Goal: Find specific page/section: Find specific page/section

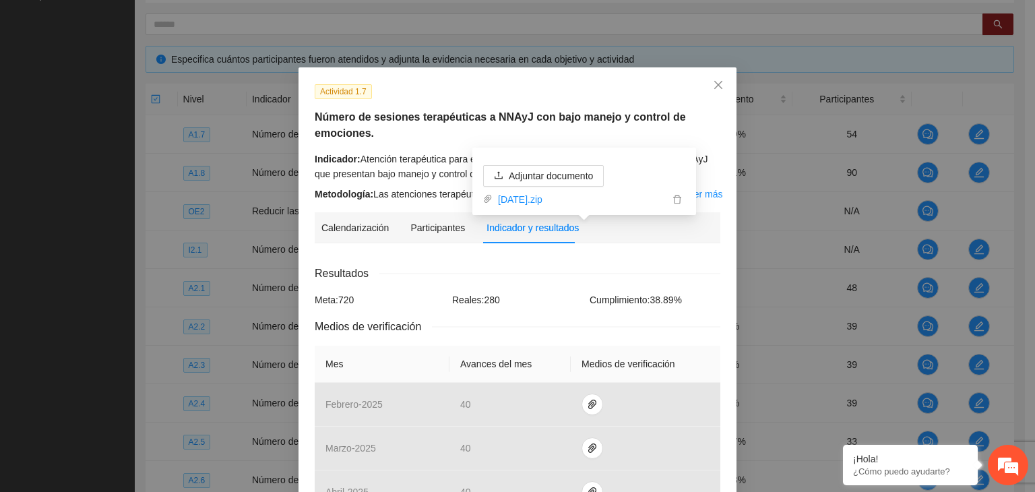
scroll to position [472, 0]
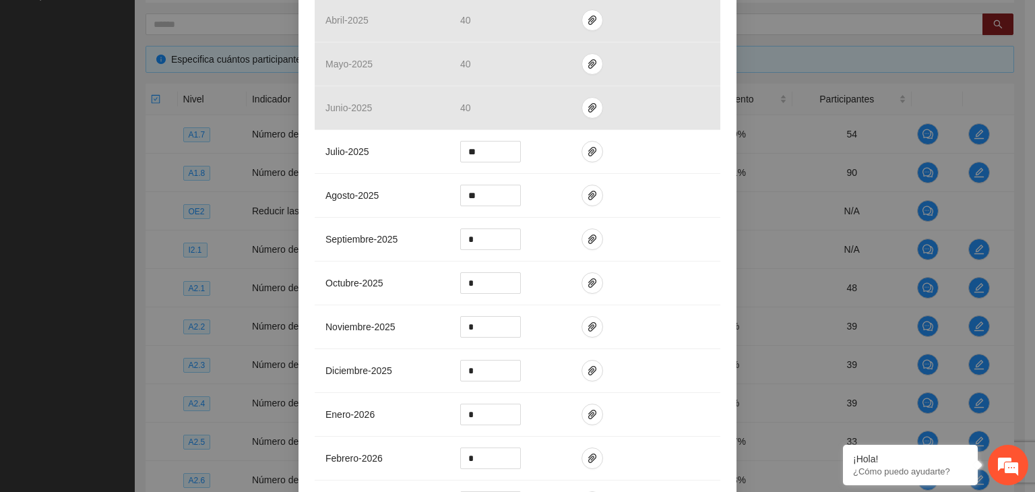
click at [924, 160] on div "Actividad 1.7 Número de sesiones terapéuticas a NNAyJ con bajo manejo y control…" at bounding box center [517, 246] width 1035 height 492
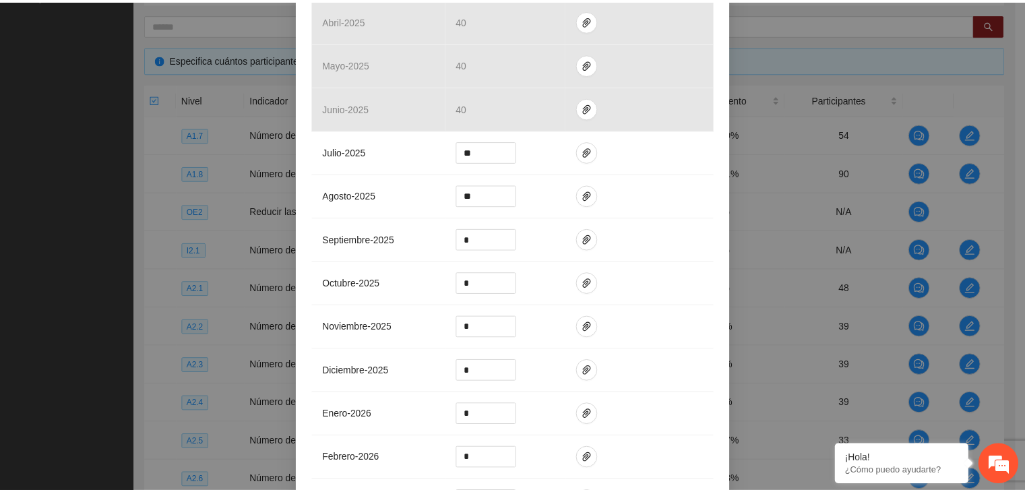
scroll to position [0, 0]
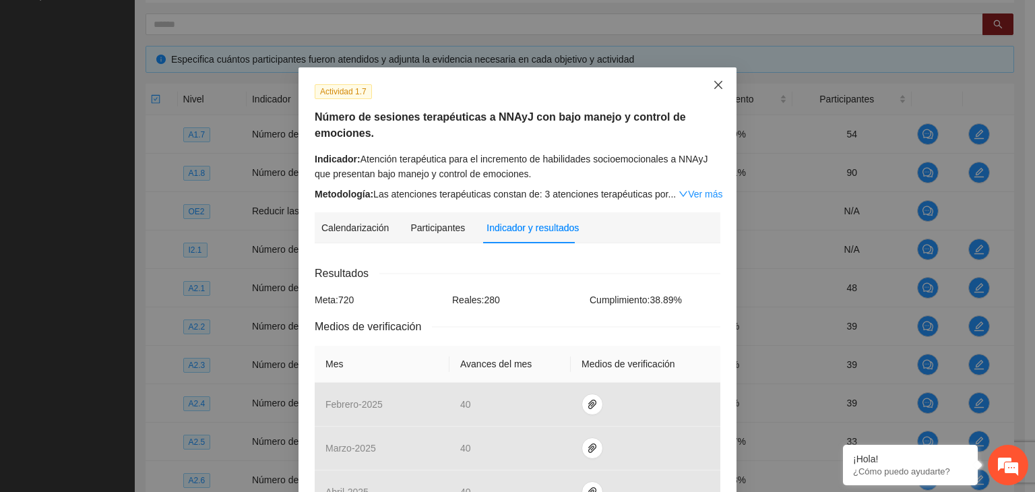
click at [714, 87] on icon "close" at bounding box center [718, 85] width 8 height 8
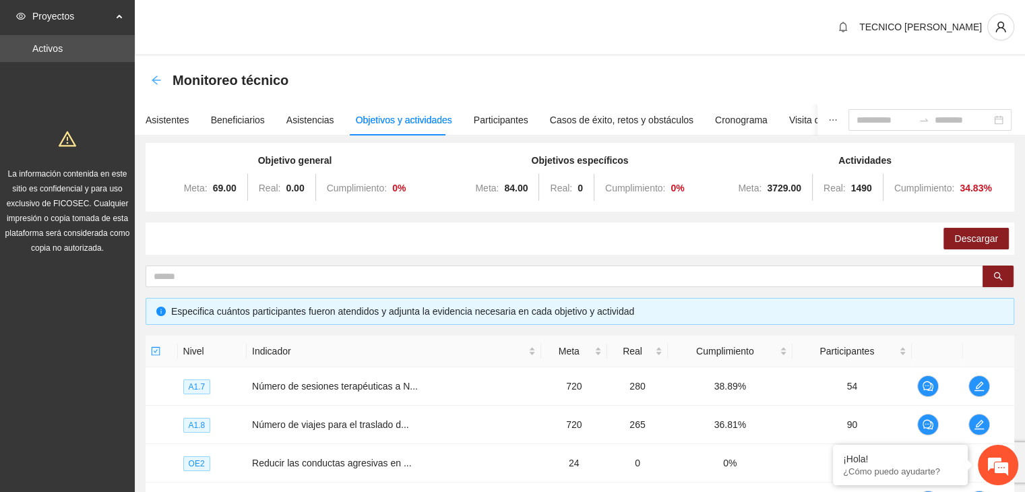
click at [158, 77] on icon "arrow-left" at bounding box center [156, 80] width 11 height 11
click at [152, 78] on icon "arrow-left" at bounding box center [156, 80] width 11 height 11
